Goal: Task Accomplishment & Management: Use online tool/utility

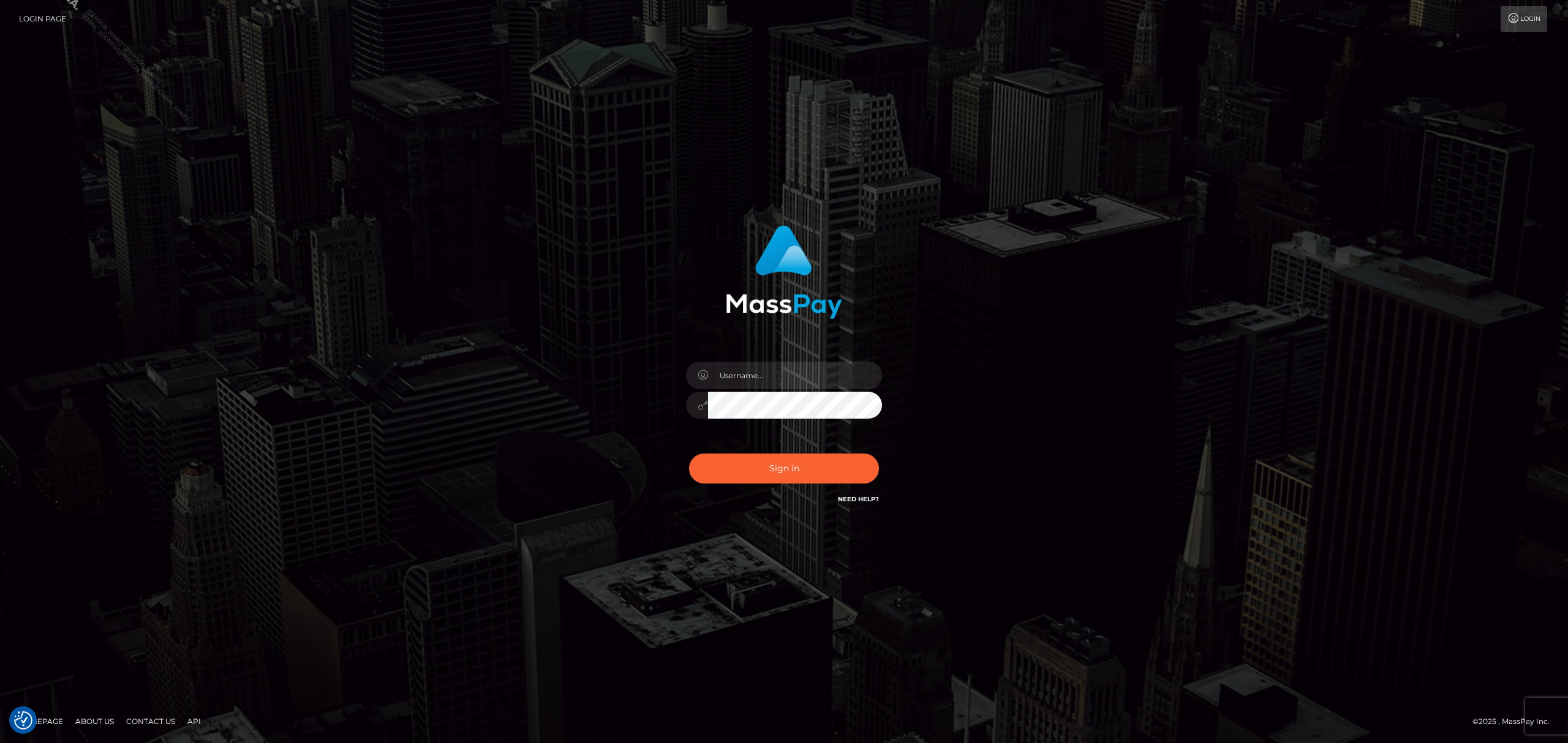
click at [784, 376] on input "text" at bounding box center [794, 375] width 174 height 28
click at [921, 338] on div "Sign in" at bounding box center [784, 366] width 322 height 300
click at [782, 376] on input "text" at bounding box center [794, 375] width 174 height 28
type input "Grant.megabonanza"
click at [779, 468] on button "Sign in" at bounding box center [783, 469] width 190 height 30
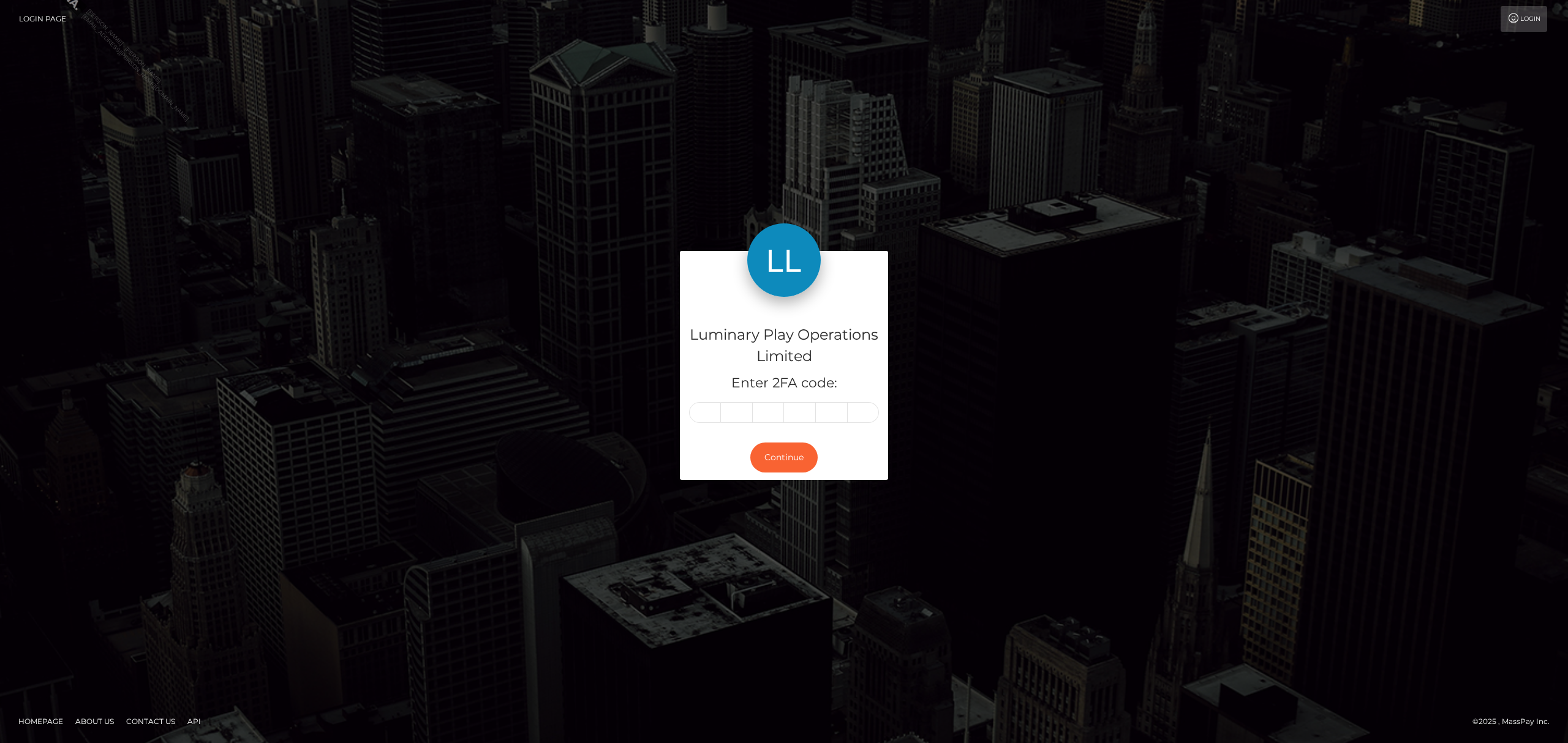
click at [704, 412] on input "text" at bounding box center [705, 413] width 31 height 20
type input "8"
type input "7"
type input "2"
type input "5"
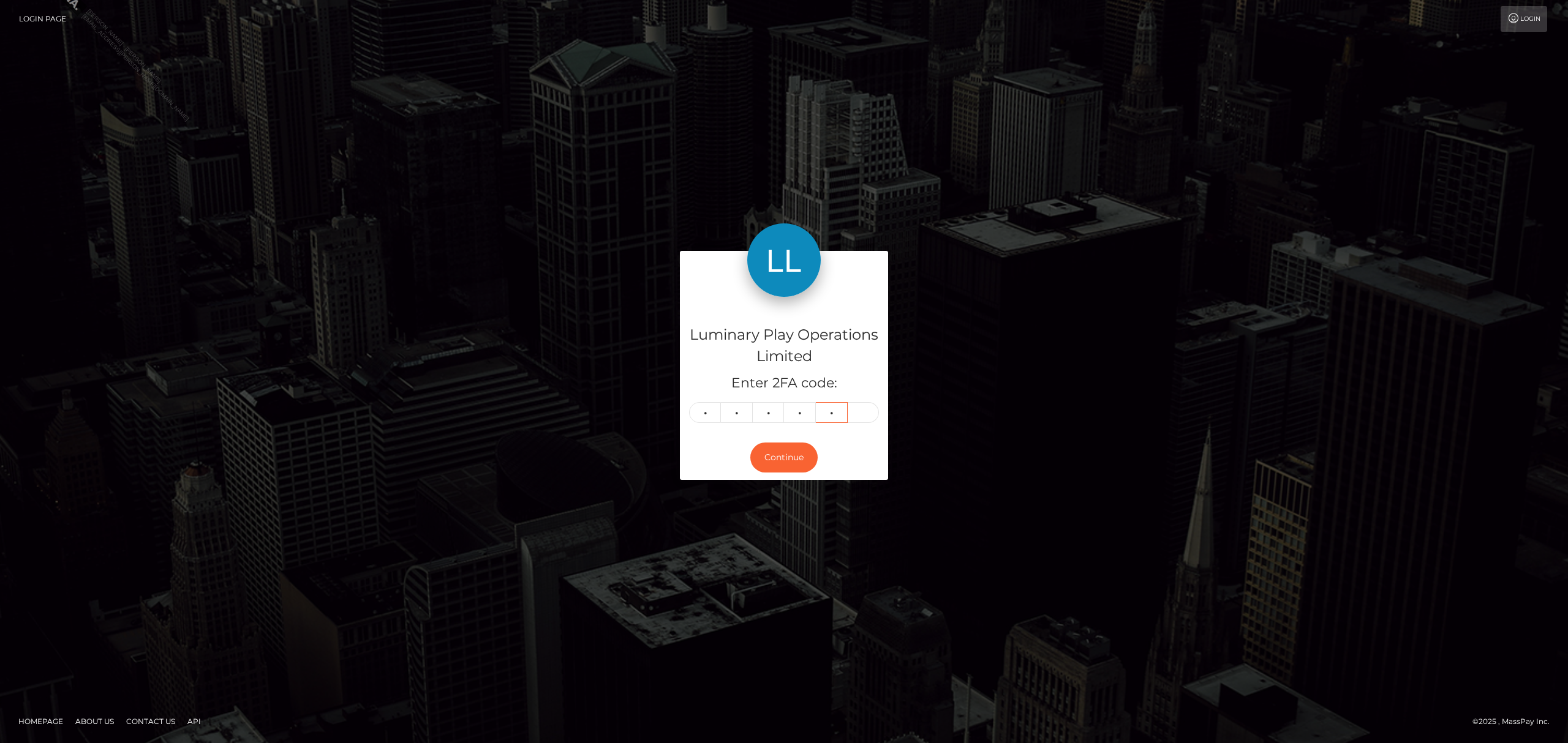
type input "9"
type input "5"
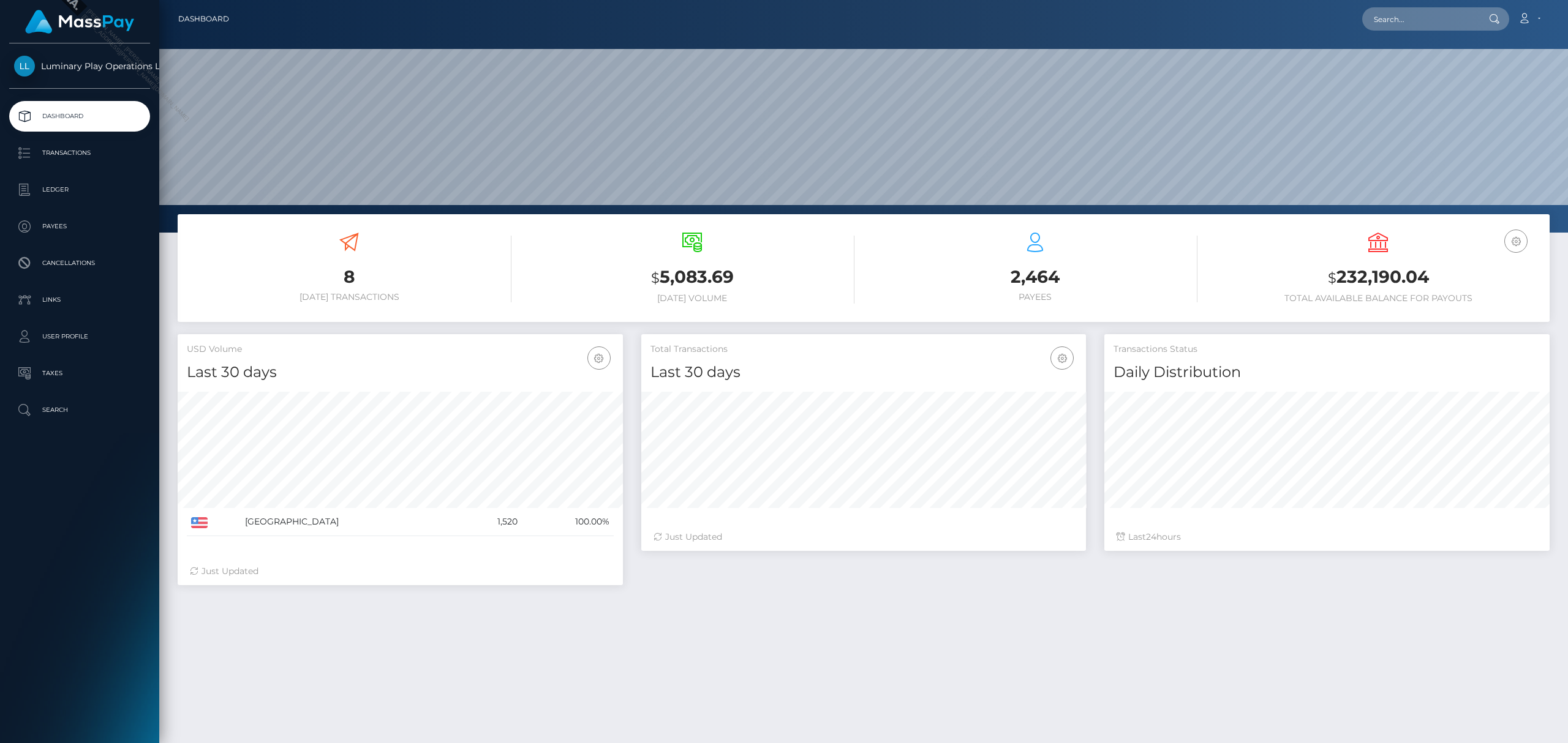
scroll to position [217, 444]
drag, startPoint x: 1433, startPoint y: 278, endPoint x: 1338, endPoint y: 286, distance: 95.3
click at [1338, 286] on h3 "$ 232,190.04" at bounding box center [1378, 278] width 325 height 25
copy h3 "232,190.04"
